Goal: Task Accomplishment & Management: Use online tool/utility

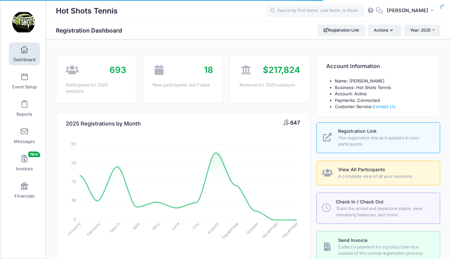
select select
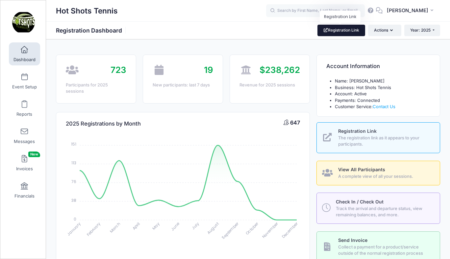
click at [343, 31] on link "Registration Link" at bounding box center [342, 30] width 48 height 11
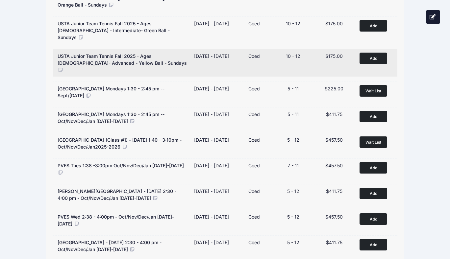
scroll to position [400, 0]
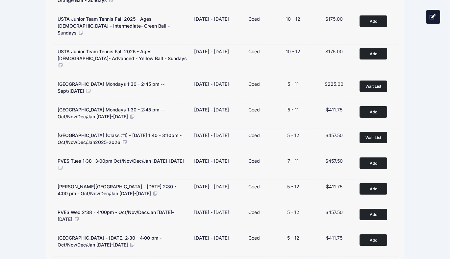
click at [27, 111] on div "Hot Shots Tennis Register My Profile My Events Settings Announcements" at bounding box center [225, 7] width 430 height 814
